Goal: Task Accomplishment & Management: Use online tool/utility

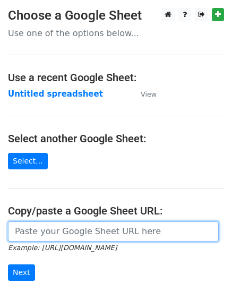
click at [74, 229] on input "url" at bounding box center [113, 232] width 211 height 20
paste input "https://docs.google.com/spreadsheets/d/1Hq0aiBuMlY_2WXI9KAtk0xxBBicx57CTI14DDFA…"
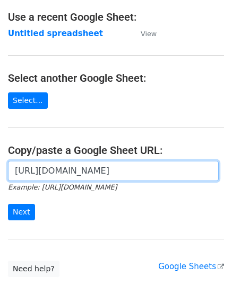
scroll to position [66, 0]
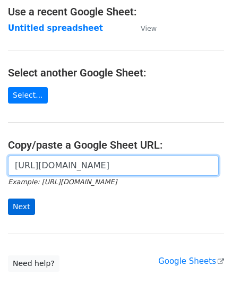
type input "https://docs.google.com/spreadsheets/d/1Hq0aiBuMlY_2WXI9KAtk0xxBBicx57CTI14DDFA…"
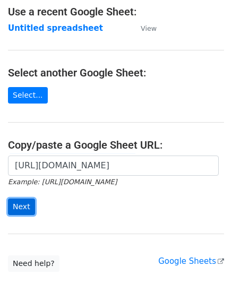
click at [16, 212] on input "Next" at bounding box center [21, 207] width 27 height 16
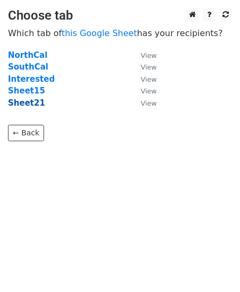
click at [26, 104] on strong "Sheet21" at bounding box center [26, 103] width 37 height 10
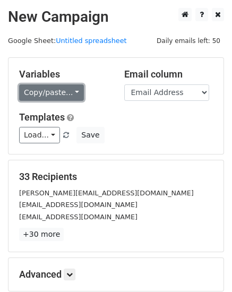
click at [43, 94] on link "Copy/paste..." at bounding box center [51, 93] width 65 height 16
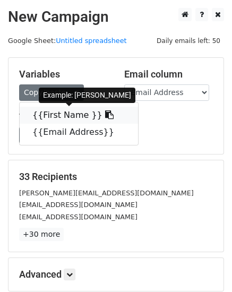
click at [43, 119] on link "{{First Name }}" at bounding box center [79, 115] width 119 height 17
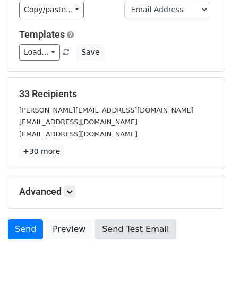
scroll to position [121, 0]
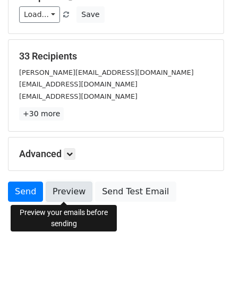
click at [76, 191] on link "Preview" at bounding box center [69, 192] width 47 height 20
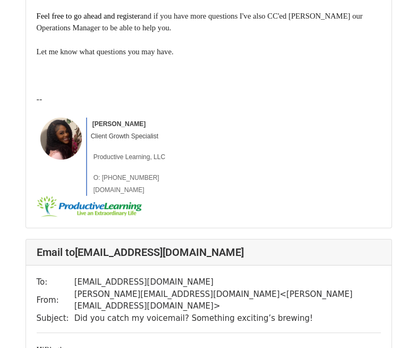
scroll to position [1691, 0]
